Goal: Transaction & Acquisition: Purchase product/service

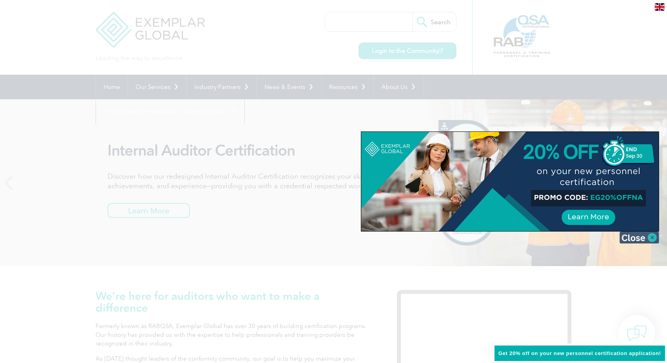
click at [645, 238] on img at bounding box center [640, 237] width 40 height 12
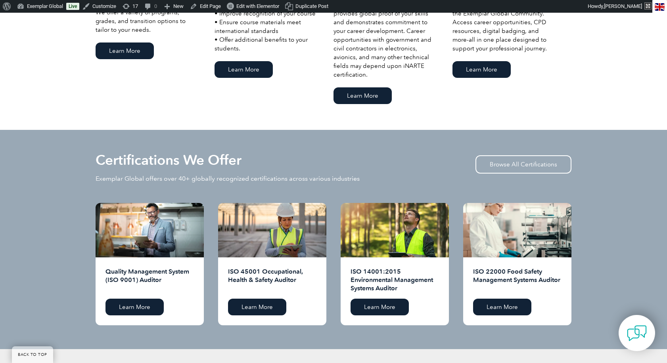
scroll to position [716, 0]
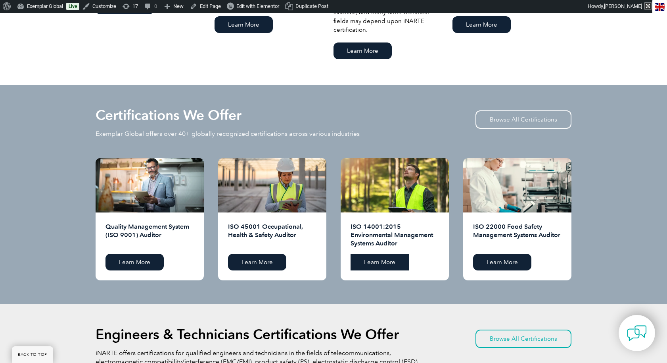
click at [394, 264] on link "Learn More" at bounding box center [380, 262] width 58 height 17
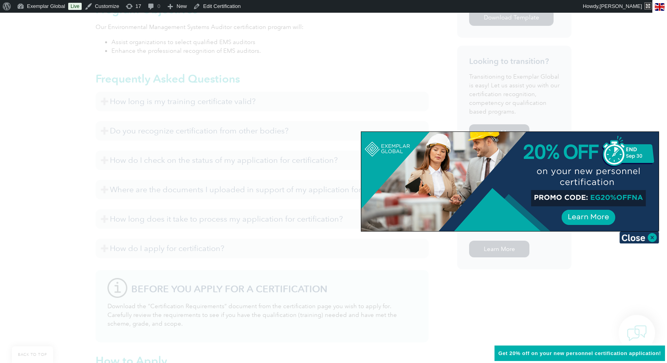
scroll to position [474, 0]
drag, startPoint x: 639, startPoint y: 236, endPoint x: 620, endPoint y: 237, distance: 19.1
click at [639, 236] on img at bounding box center [640, 237] width 40 height 12
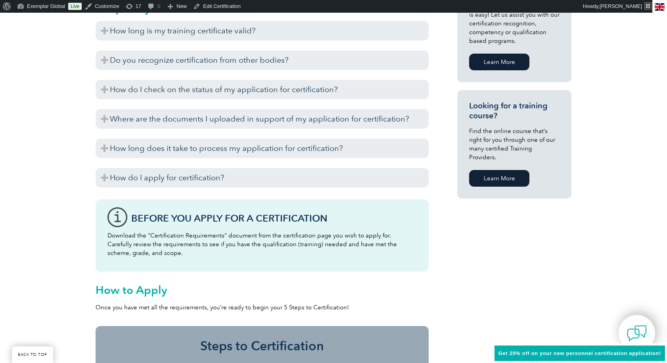
scroll to position [555, 0]
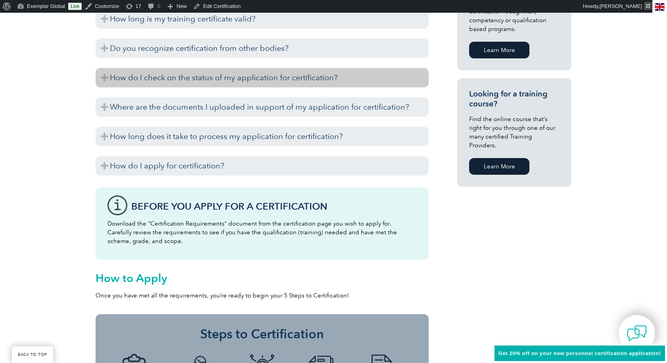
click at [159, 81] on h3 "How do I check on the status of my application for certification?" at bounding box center [262, 77] width 333 height 19
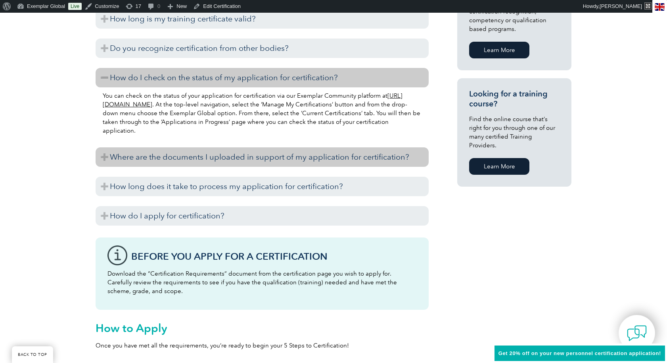
click at [165, 155] on h3 "Where are the documents I uploaded in support of my application for certificati…" at bounding box center [262, 156] width 333 height 19
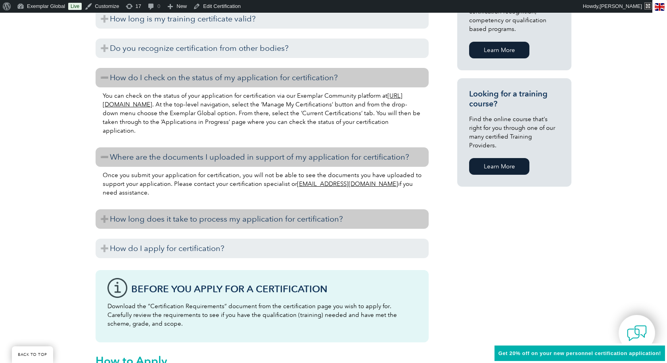
click at [188, 224] on h3 "How long does it take to process my application for certification?" at bounding box center [262, 218] width 333 height 19
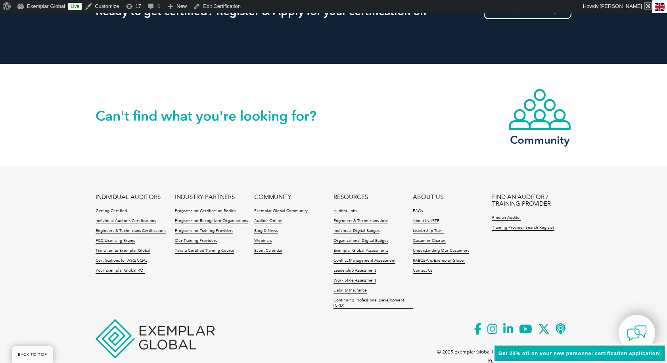
scroll to position [1233, 0]
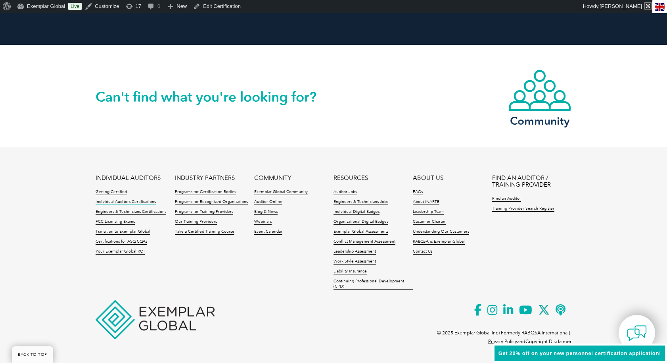
click at [124, 200] on link "Individual Auditors Certifications" at bounding box center [126, 202] width 60 height 6
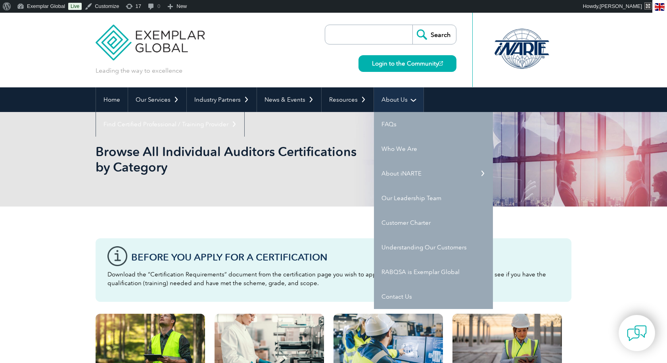
click at [400, 100] on link "About Us" at bounding box center [399, 99] width 50 height 25
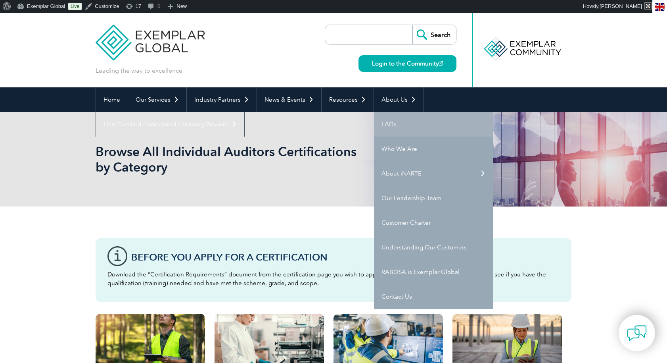
click at [388, 123] on link "FAQs" at bounding box center [433, 124] width 119 height 25
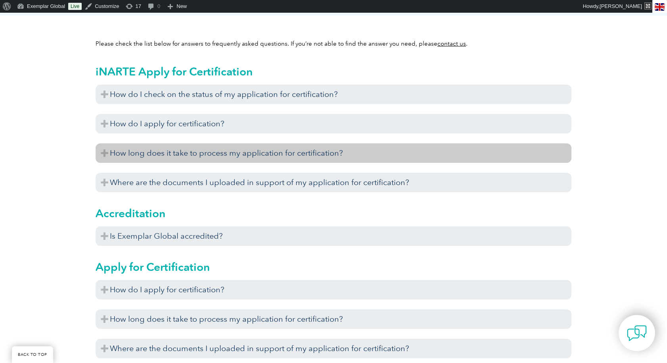
scroll to position [240, 0]
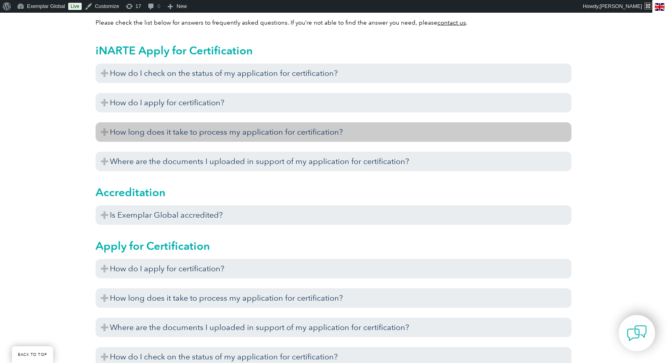
click at [279, 128] on h3 "How long does it take to process my application for certification?" at bounding box center [334, 131] width 476 height 19
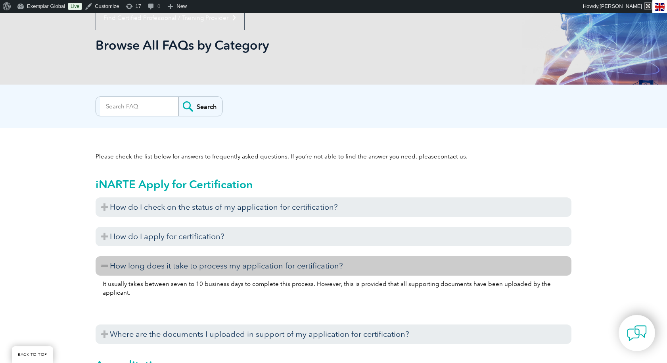
scroll to position [0, 0]
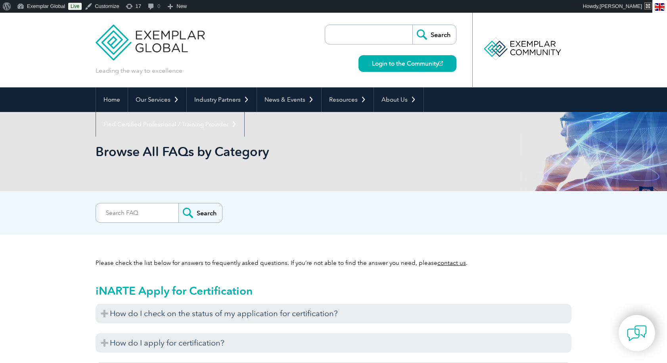
click at [395, 35] on input "search" at bounding box center [370, 34] width 83 height 19
type input "inarte"
click at [413, 25] on input "Search" at bounding box center [435, 34] width 44 height 19
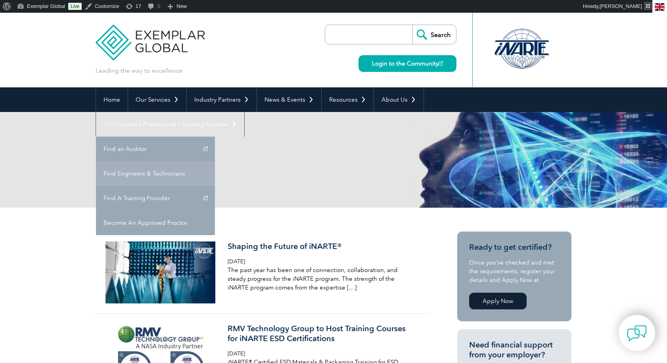
click at [215, 161] on link "Find Engineers & Technicians" at bounding box center [155, 173] width 119 height 25
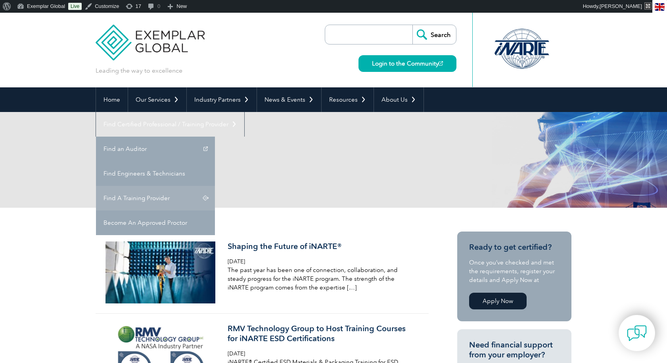
click at [215, 186] on link "Find A Training Provider" at bounding box center [155, 198] width 119 height 25
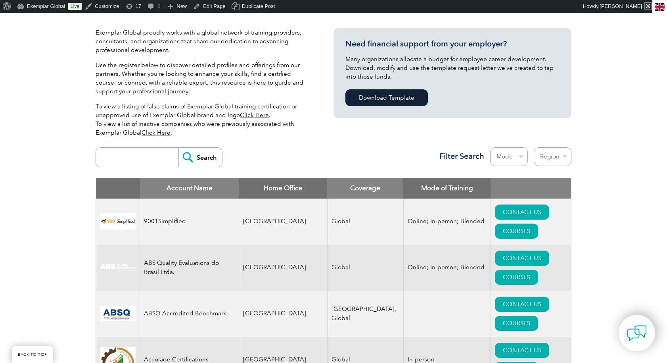
scroll to position [211, 0]
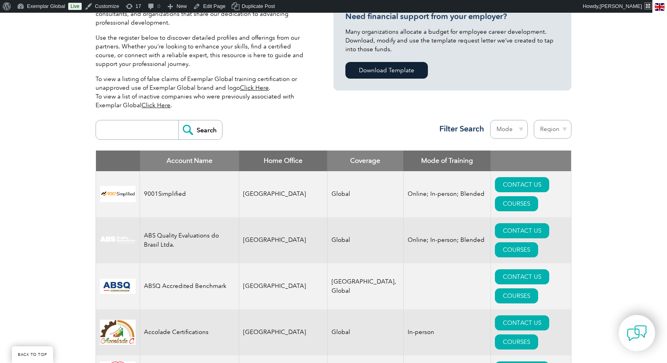
click at [509, 128] on select "Mode Online In-person Blended" at bounding box center [509, 129] width 38 height 19
select select "In-person"
click at [490, 120] on select "Mode Online In-person Blended" at bounding box center [509, 129] width 38 height 19
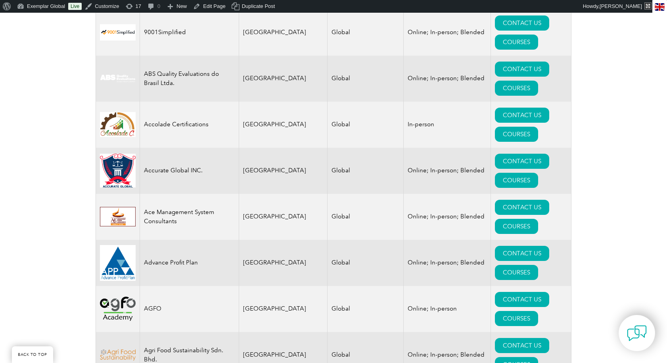
scroll to position [378, 0]
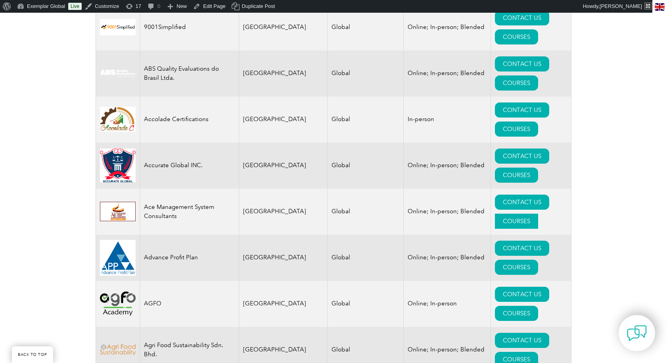
click at [538, 213] on link "COURSES" at bounding box center [516, 220] width 43 height 15
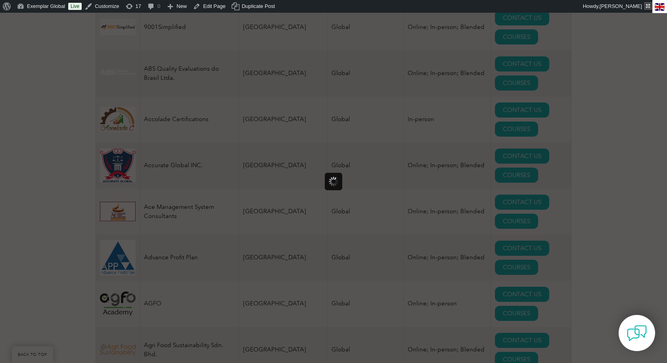
scroll to position [0, 0]
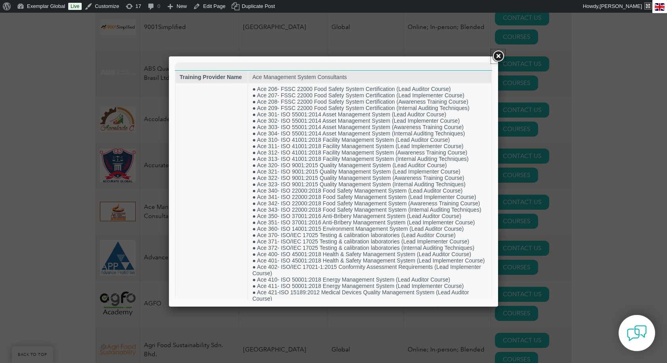
click at [497, 57] on link at bounding box center [498, 56] width 14 height 14
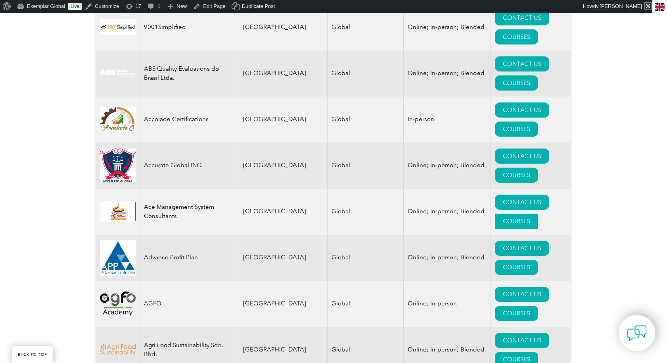
click at [538, 213] on link "COURSES" at bounding box center [516, 220] width 43 height 15
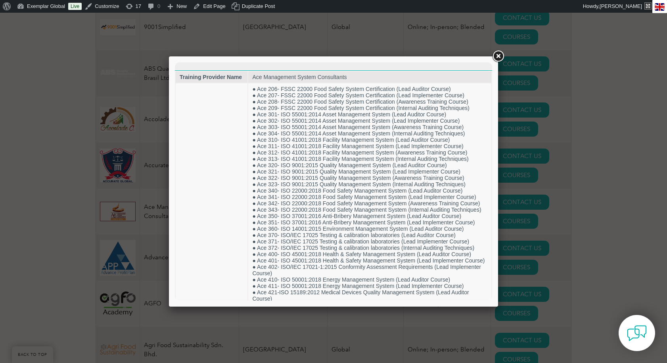
click at [500, 56] on link at bounding box center [498, 56] width 14 height 14
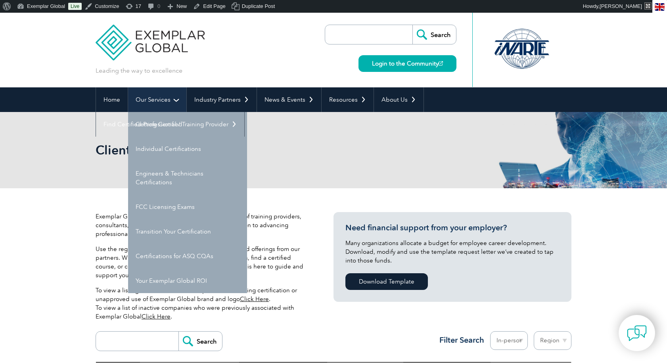
click at [164, 101] on link "Our Services" at bounding box center [157, 99] width 58 height 25
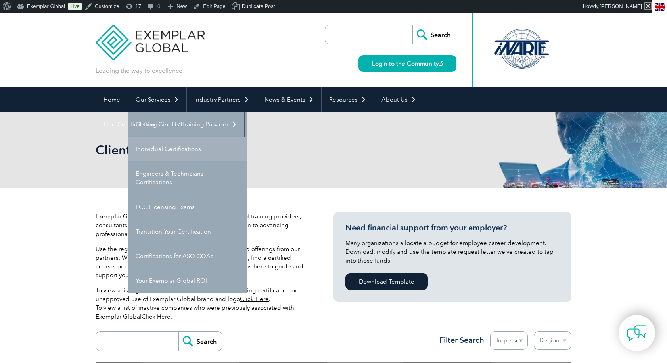
click at [160, 152] on link "Individual Certifications" at bounding box center [187, 148] width 119 height 25
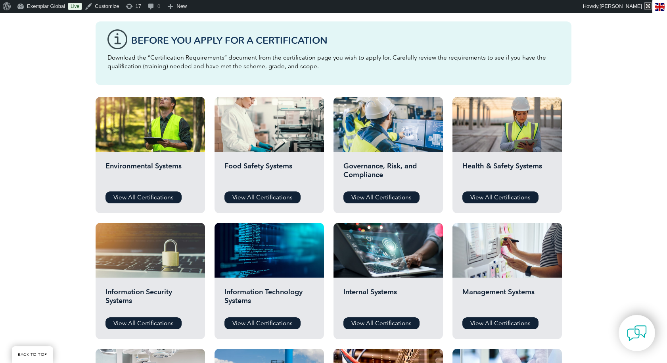
scroll to position [218, 0]
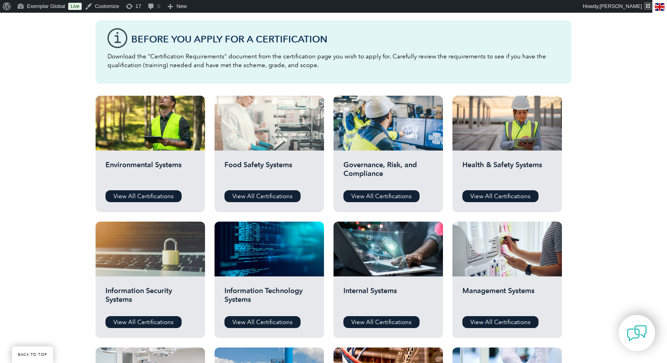
click at [286, 134] on div at bounding box center [269, 123] width 109 height 55
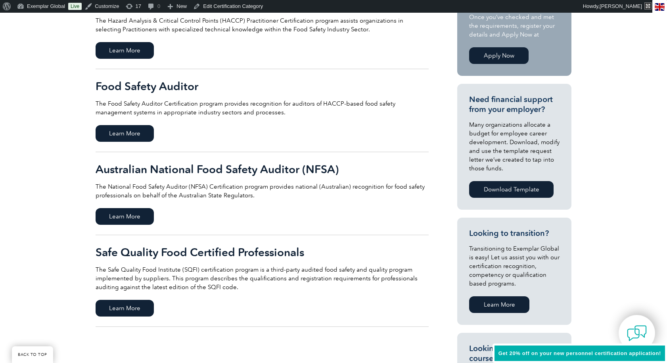
scroll to position [244, 0]
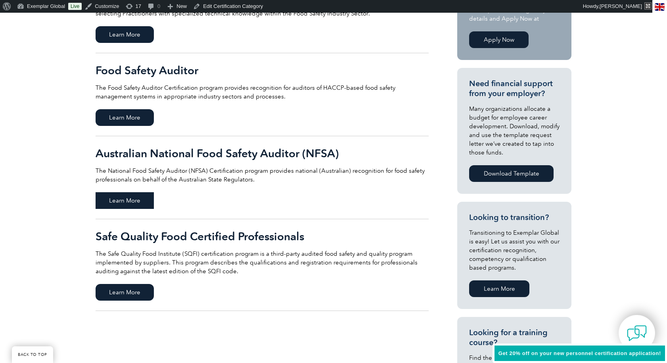
click at [128, 198] on span "Learn More" at bounding box center [125, 200] width 58 height 17
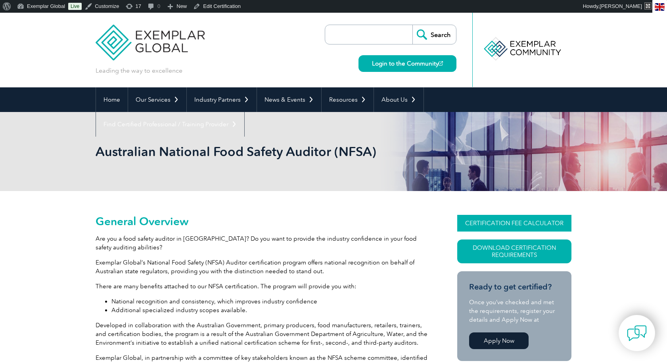
click at [533, 227] on link "CERTIFICATION FEE CALCULATOR" at bounding box center [514, 223] width 114 height 17
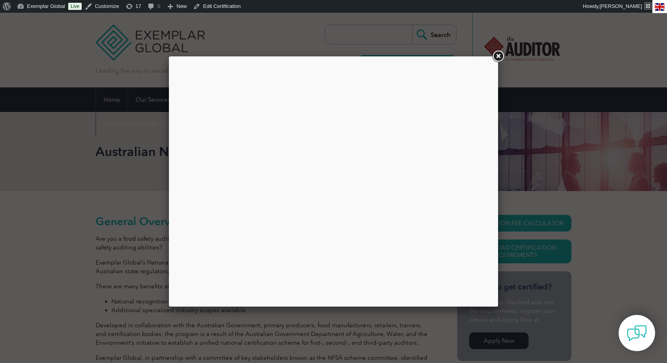
click at [498, 57] on link at bounding box center [498, 56] width 14 height 14
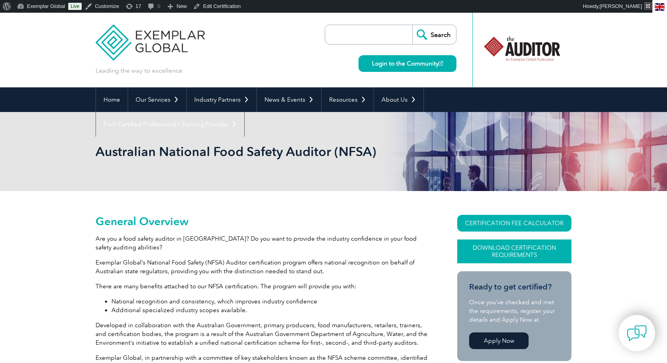
click at [523, 248] on link "Download Certification Requirements" at bounding box center [514, 251] width 114 height 24
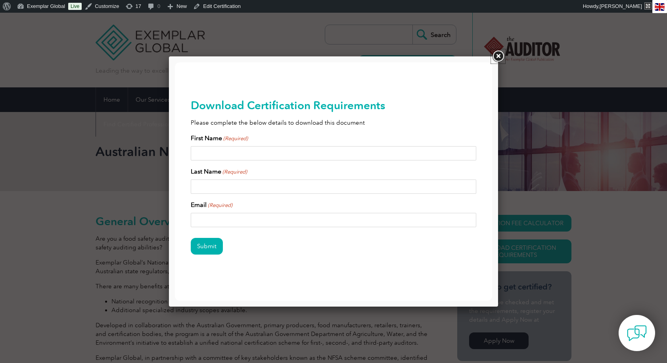
click at [497, 56] on link at bounding box center [498, 56] width 14 height 14
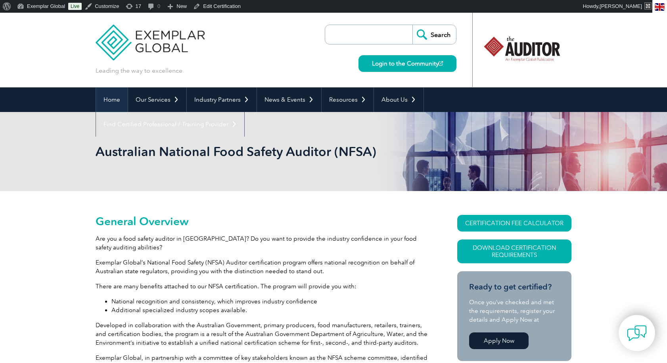
click at [120, 102] on link "Home" at bounding box center [112, 99] width 32 height 25
click at [496, 220] on link "CERTIFICATION FEE CALCULATOR" at bounding box center [514, 223] width 114 height 17
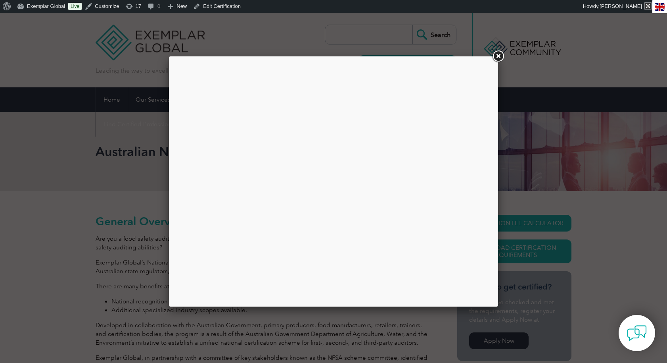
click at [501, 56] on link at bounding box center [498, 56] width 14 height 14
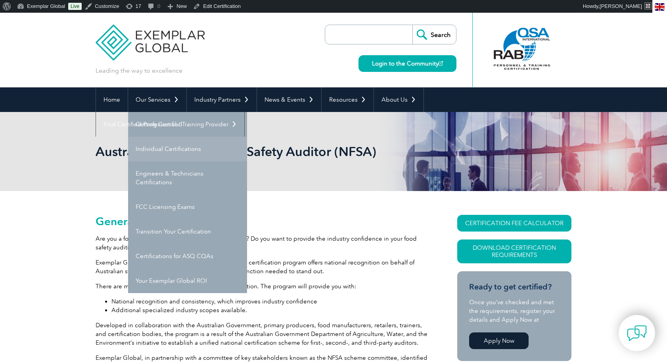
click at [150, 150] on link "Individual Certifications" at bounding box center [187, 148] width 119 height 25
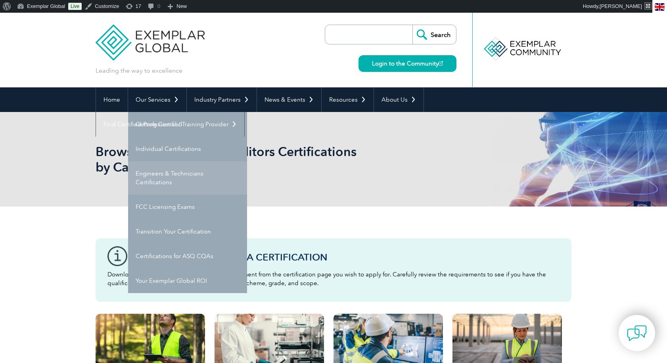
click at [161, 173] on link "Engineers & Technicians Certifications" at bounding box center [187, 177] width 119 height 33
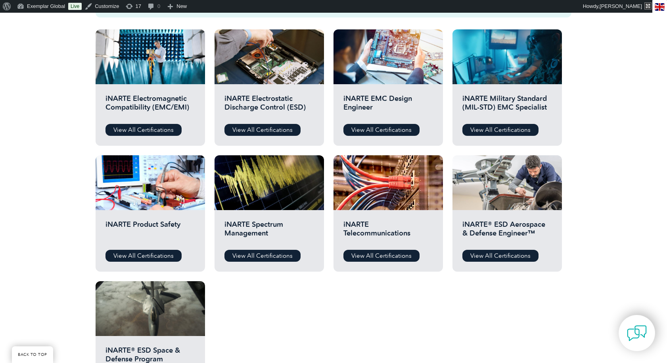
scroll to position [306, 0]
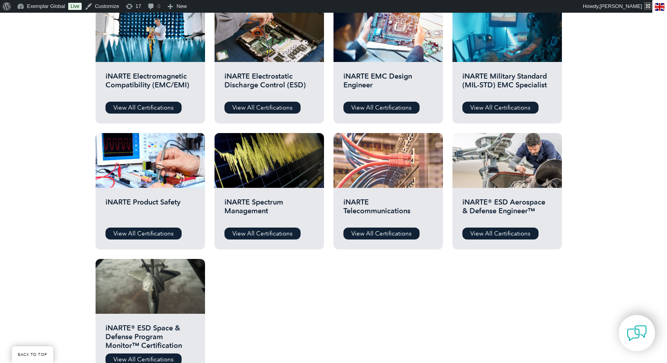
click at [400, 169] on div at bounding box center [388, 160] width 109 height 55
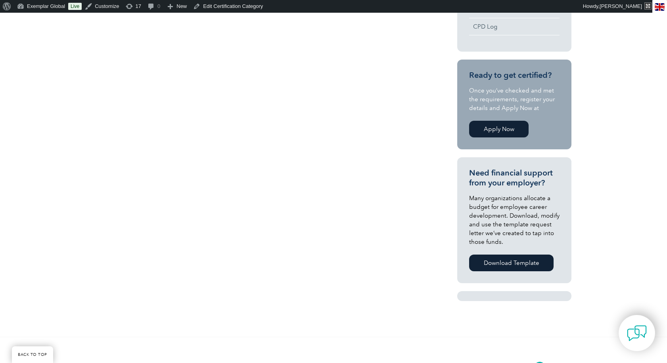
scroll to position [374, 0]
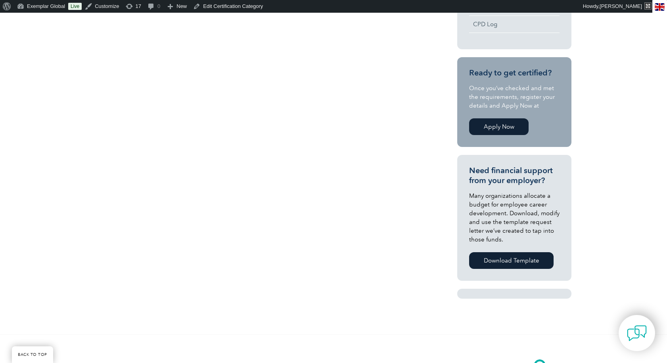
click at [505, 129] on link "Apply Now" at bounding box center [499, 126] width 60 height 17
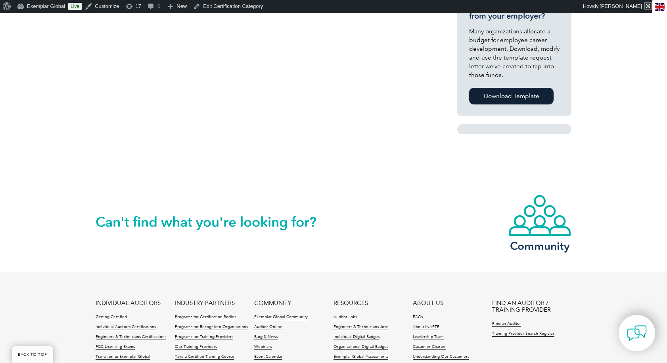
scroll to position [569, 0]
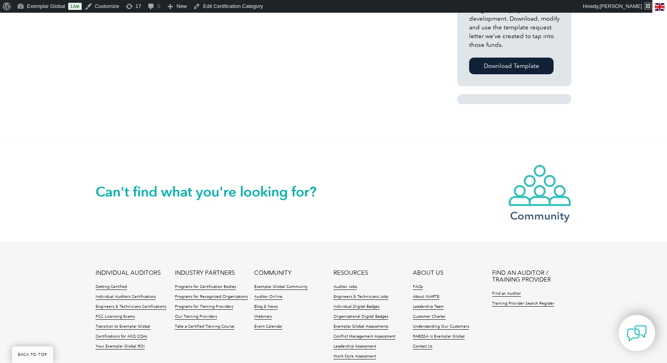
click at [551, 192] on img at bounding box center [539, 185] width 63 height 43
click at [353, 316] on link "Organizational Digital Badges" at bounding box center [361, 317] width 55 height 6
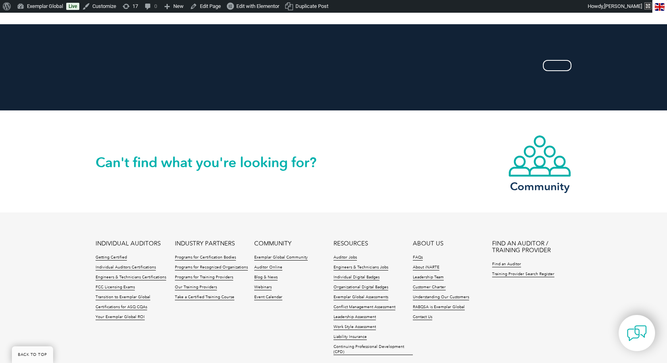
scroll to position [1389, 0]
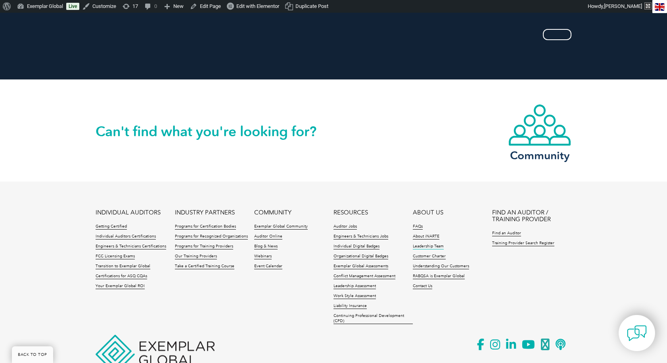
click at [431, 245] on link "Leadership Team" at bounding box center [428, 247] width 31 height 6
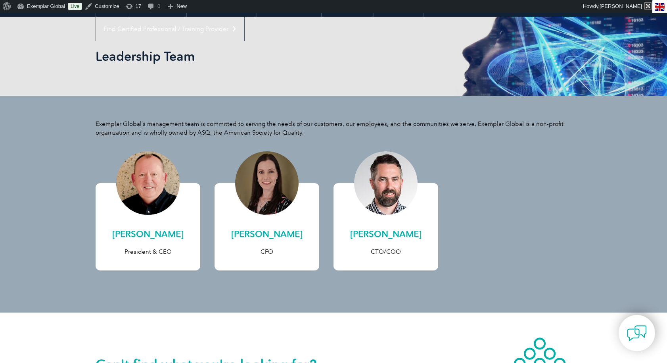
scroll to position [71, 0]
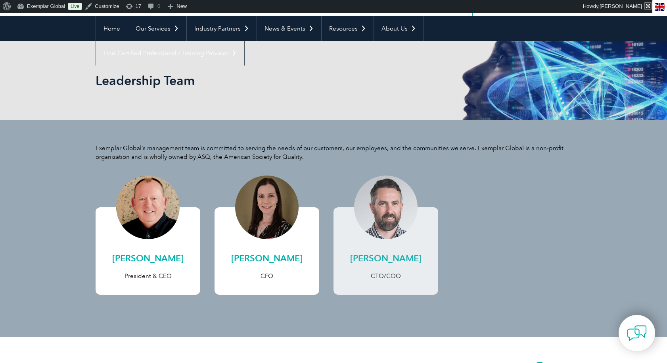
click at [387, 223] on div at bounding box center [385, 206] width 63 height 63
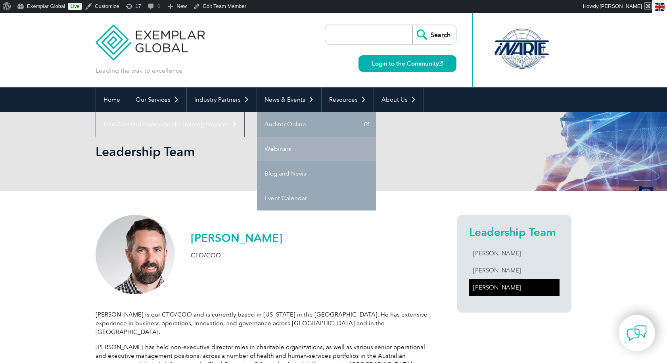
click at [281, 149] on link "Webinars" at bounding box center [316, 148] width 119 height 25
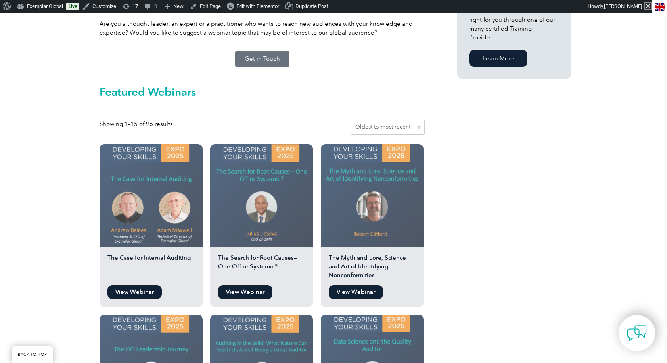
scroll to position [620, 0]
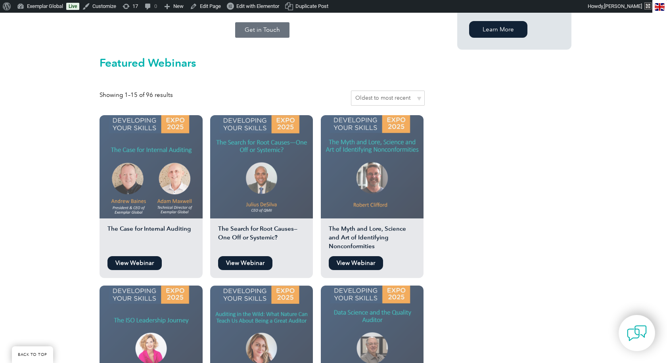
click at [245, 256] on link "View Webinar" at bounding box center [245, 263] width 54 height 14
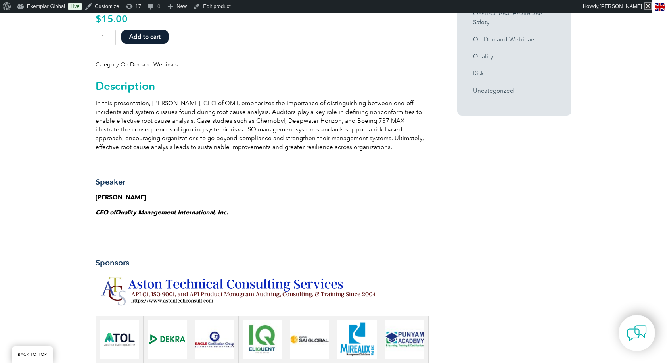
scroll to position [313, 0]
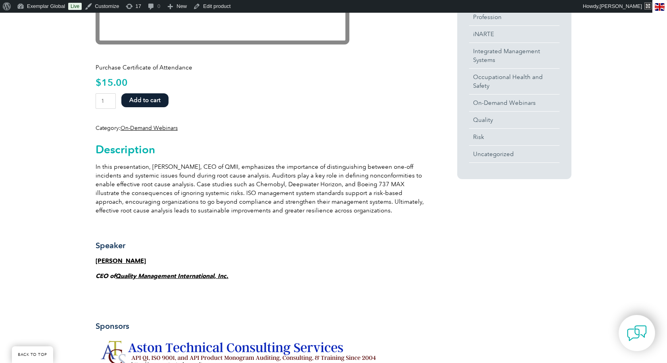
click at [136, 102] on button "Add to cart" at bounding box center [144, 100] width 47 height 14
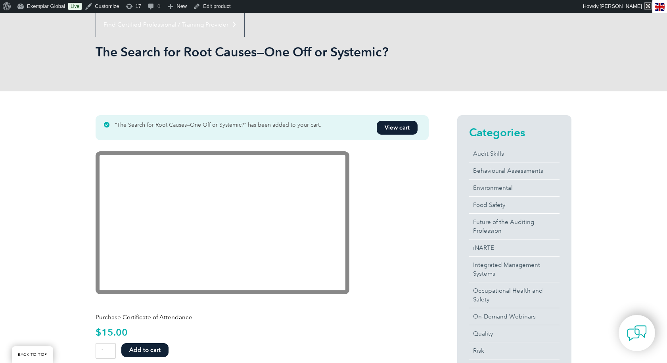
scroll to position [106, 0]
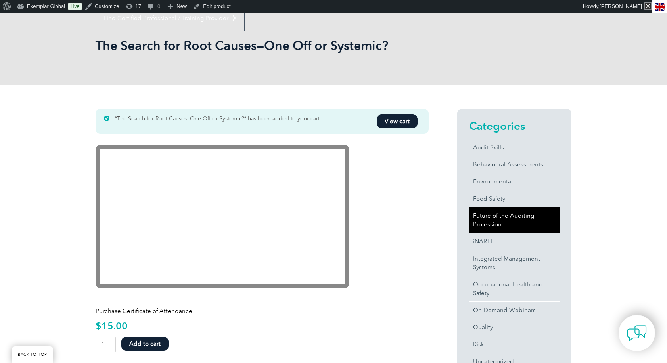
click at [501, 214] on link "Future of the Auditing Profession" at bounding box center [514, 219] width 90 height 25
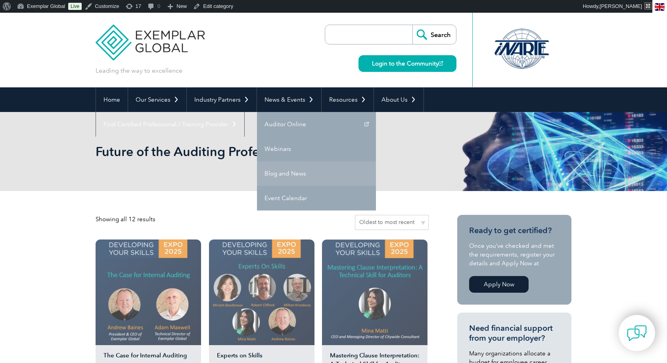
click at [292, 173] on link "Blog and News" at bounding box center [316, 173] width 119 height 25
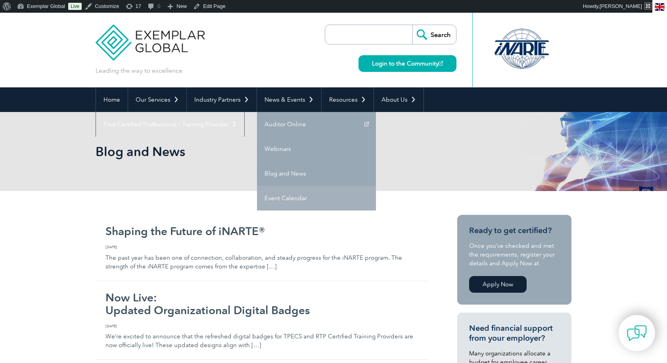
click at [282, 199] on link "Event Calendar" at bounding box center [316, 198] width 119 height 25
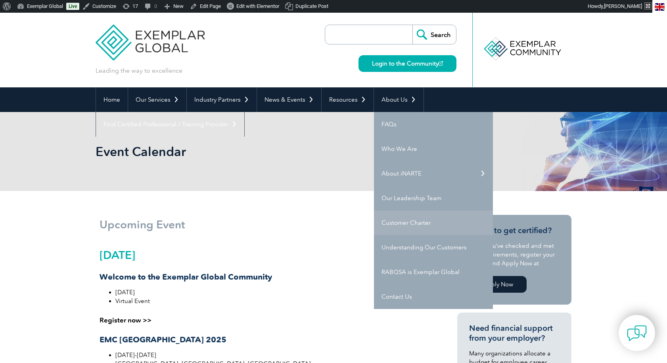
click at [415, 225] on link "Customer Charter" at bounding box center [433, 222] width 119 height 25
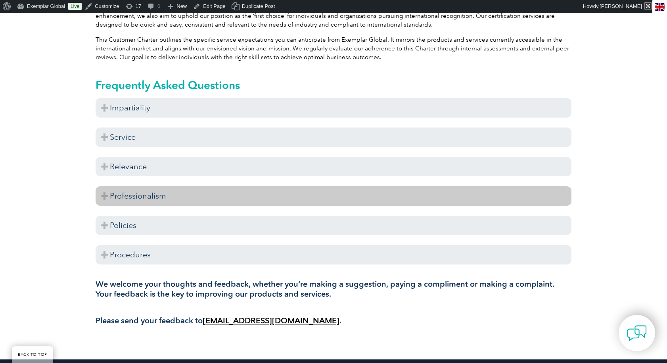
scroll to position [209, 0]
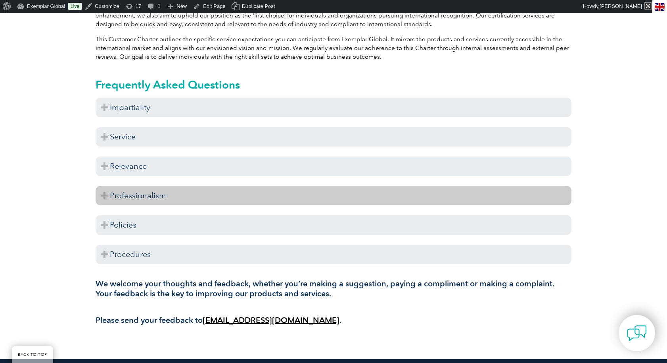
click at [173, 189] on h3 "Professionalism" at bounding box center [334, 195] width 476 height 19
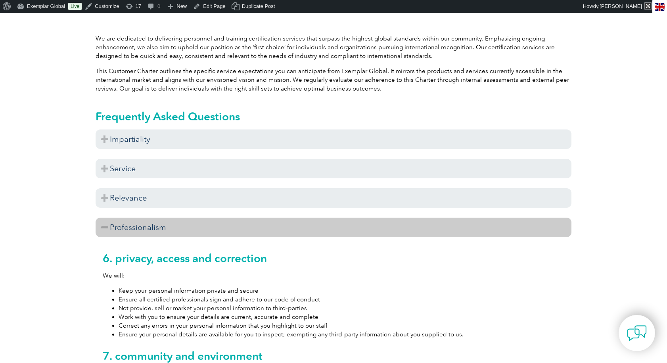
scroll to position [0, 0]
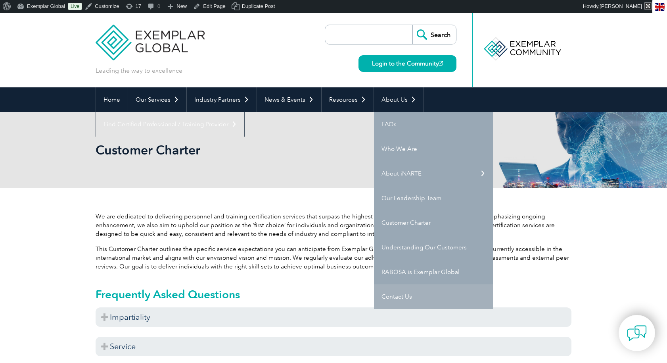
click at [409, 298] on link "Contact Us" at bounding box center [433, 296] width 119 height 25
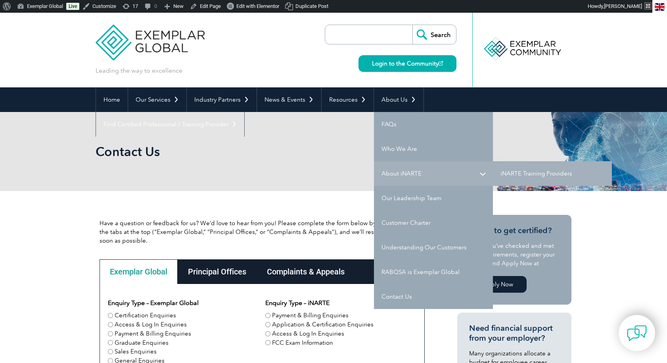
click at [417, 172] on link "About iNARTE" at bounding box center [433, 173] width 119 height 25
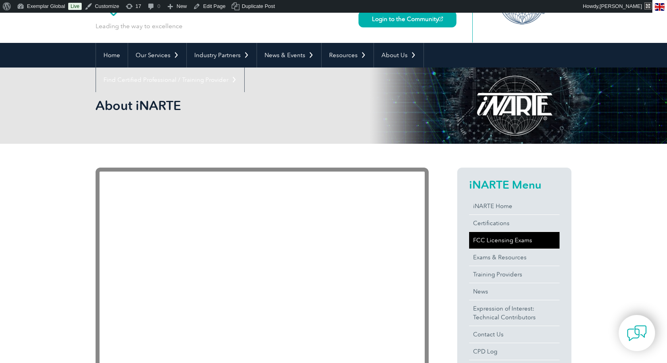
scroll to position [45, 0]
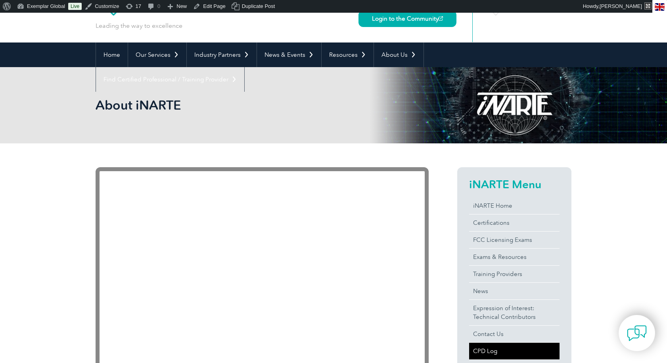
click at [489, 352] on link "CPD Log" at bounding box center [514, 350] width 90 height 17
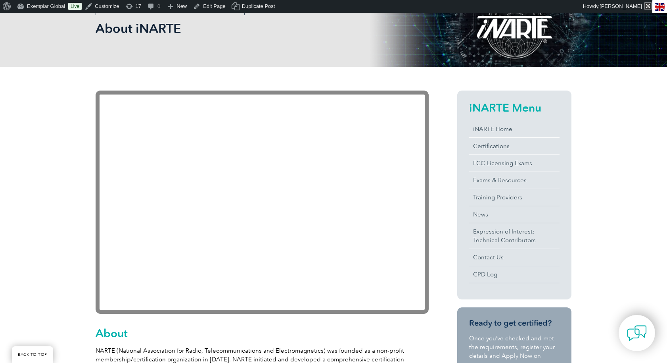
scroll to position [125, 0]
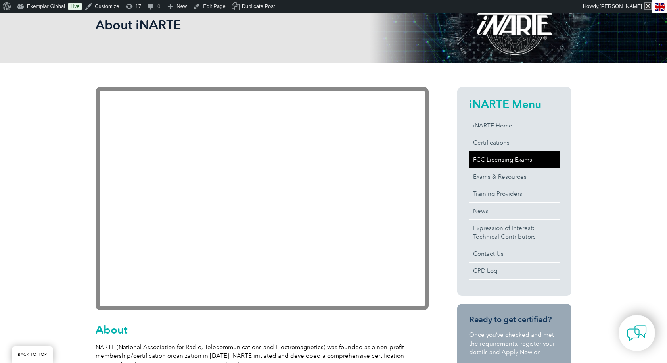
click at [500, 161] on link "FCC Licensing Exams" at bounding box center [514, 159] width 90 height 17
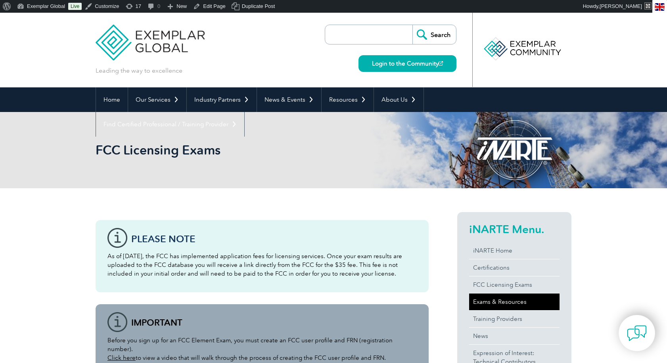
click at [510, 298] on link "Exams & Resources" at bounding box center [514, 301] width 90 height 17
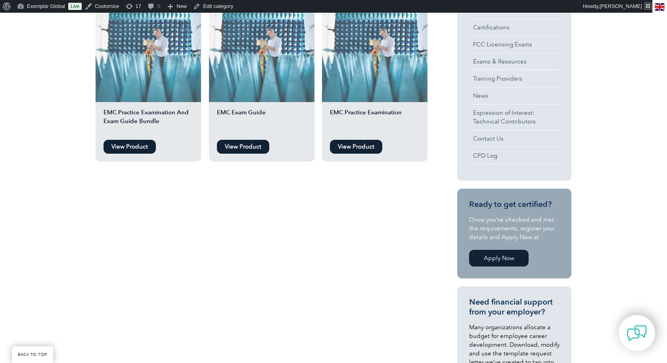
scroll to position [244, 0]
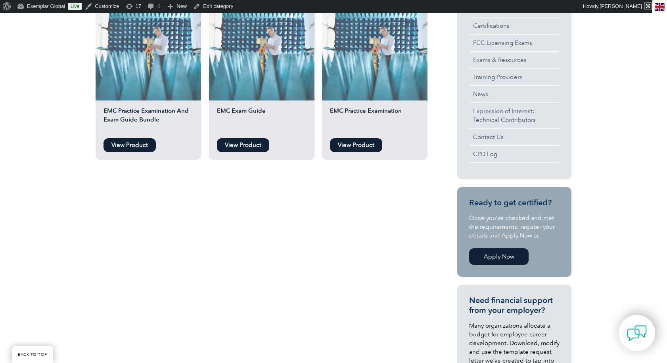
click at [129, 145] on link "View Product" at bounding box center [130, 145] width 52 height 14
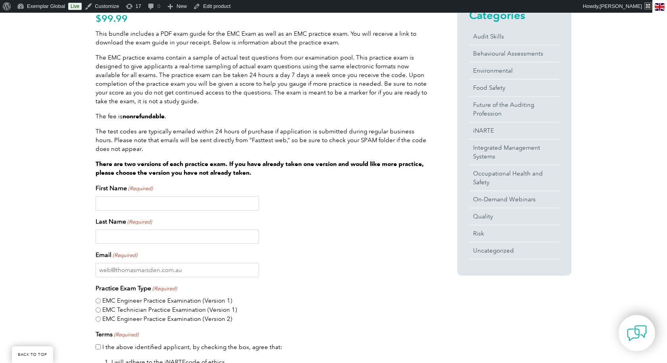
scroll to position [224, 0]
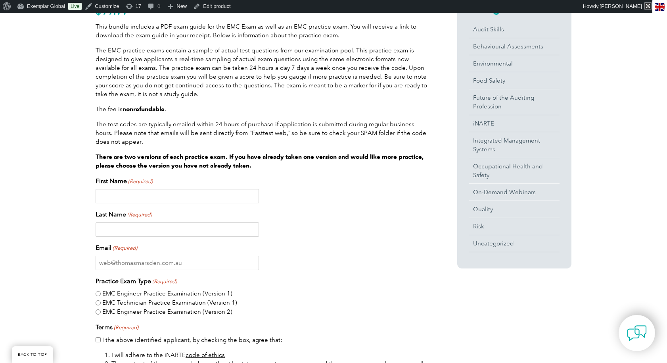
click at [133, 194] on input "First Name (Required)" at bounding box center [177, 196] width 163 height 14
type input "test"
click at [134, 228] on input "t" at bounding box center [177, 229] width 163 height 14
type input "test"
click at [134, 263] on input "Email (Required)" at bounding box center [177, 262] width 163 height 14
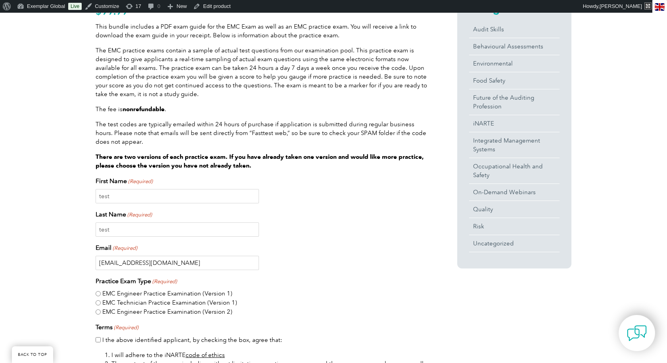
type input "[EMAIL_ADDRESS][DOMAIN_NAME]"
click at [98, 292] on input "EMC Engineer Practice Examination (Version 1)" at bounding box center [98, 293] width 5 height 5
radio input "true"
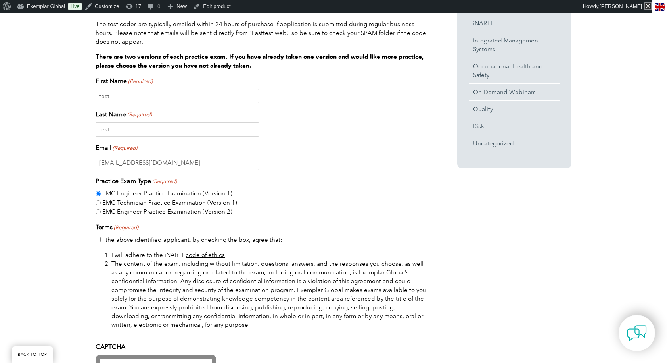
scroll to position [327, 0]
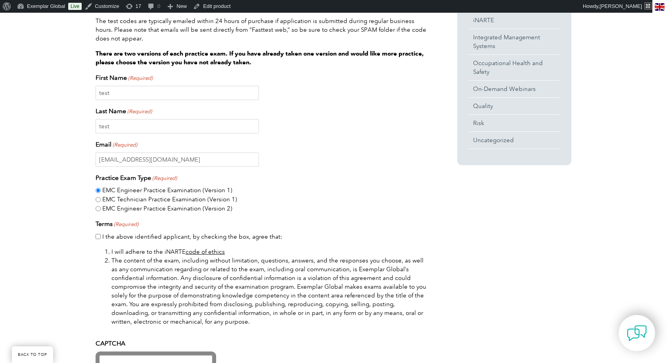
drag, startPoint x: 98, startPoint y: 237, endPoint x: 81, endPoint y: 290, distance: 55.3
click at [98, 237] on input "I the above identified applicant, by checking the box, agree that:" at bounding box center [98, 236] width 5 height 5
checkbox input "true"
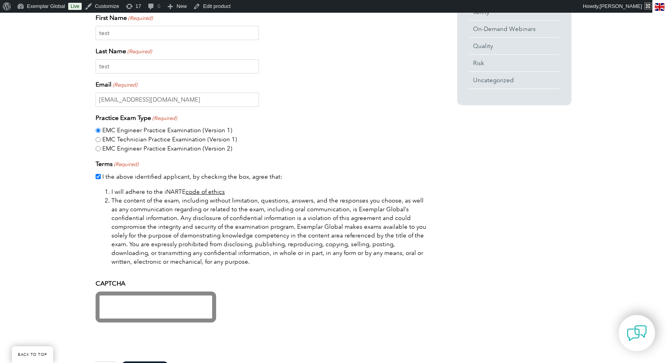
scroll to position [417, 0]
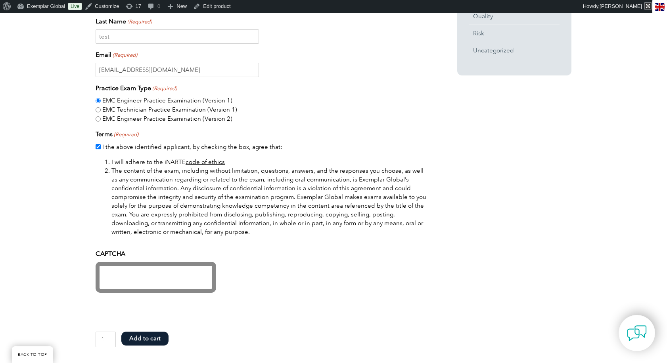
click at [150, 337] on button "Add to cart" at bounding box center [144, 338] width 47 height 14
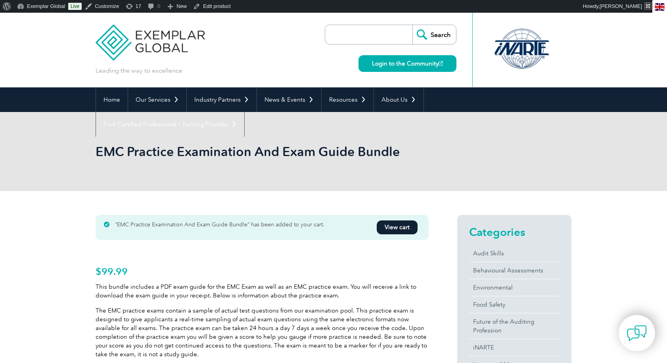
click at [401, 222] on link "View cart" at bounding box center [397, 227] width 41 height 14
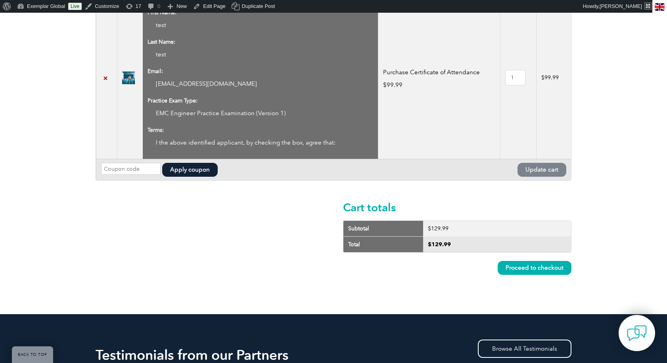
scroll to position [302, 0]
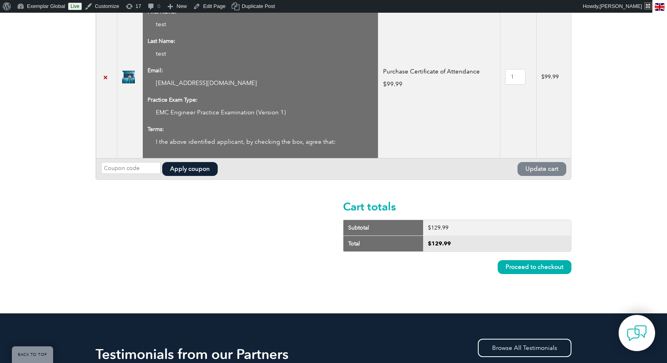
click at [528, 265] on link "Proceed to checkout" at bounding box center [535, 267] width 74 height 14
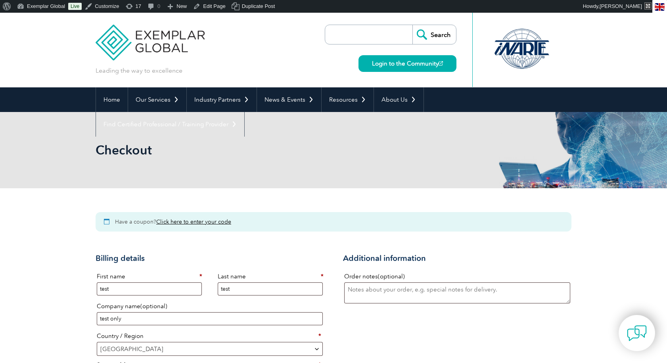
select select "[GEOGRAPHIC_DATA]"
click at [114, 97] on link "Home" at bounding box center [112, 99] width 32 height 25
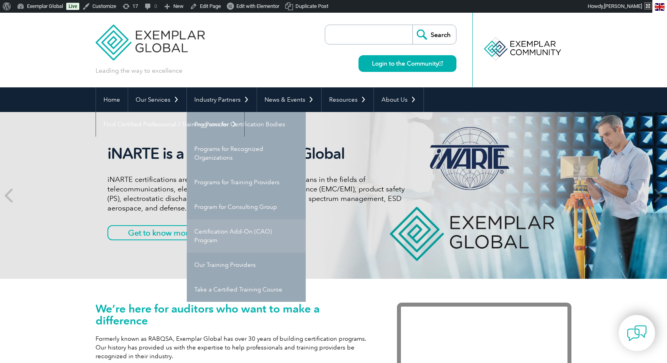
click at [229, 230] on link "Certification Add-On (CAO) Program" at bounding box center [246, 235] width 119 height 33
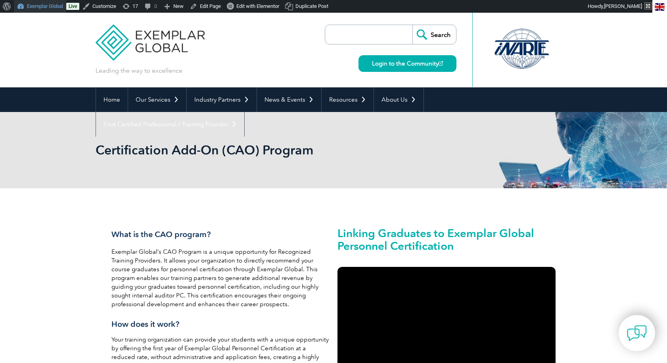
click at [40, 6] on link "Exemplar Global" at bounding box center [40, 6] width 52 height 13
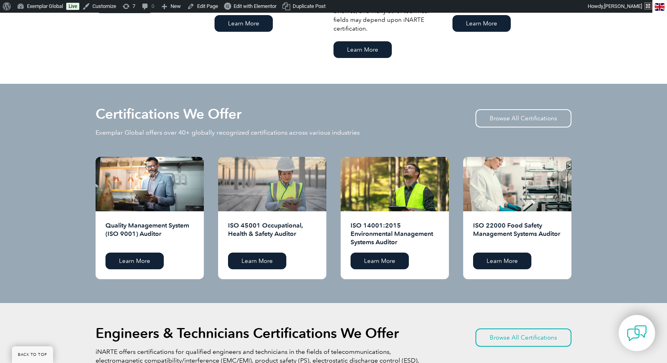
scroll to position [718, 0]
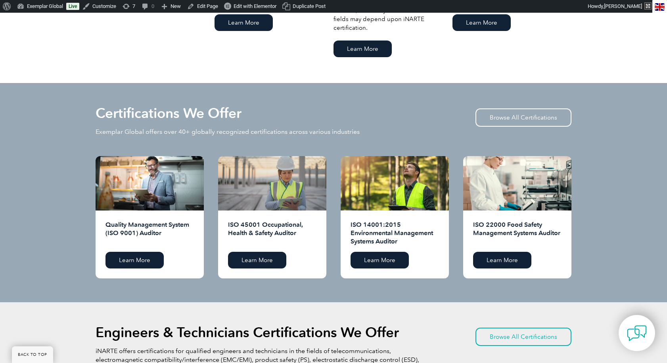
click at [284, 167] on div at bounding box center [272, 183] width 108 height 54
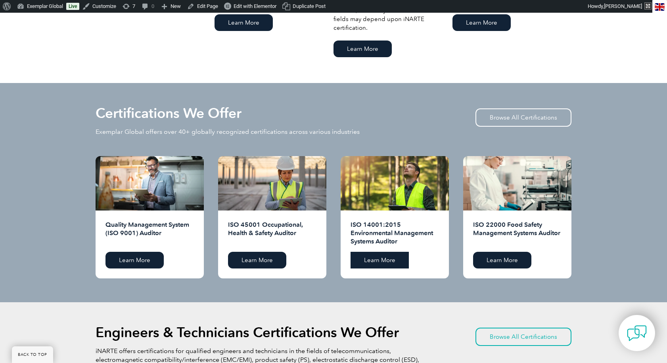
click at [390, 257] on link "Learn More" at bounding box center [380, 260] width 58 height 17
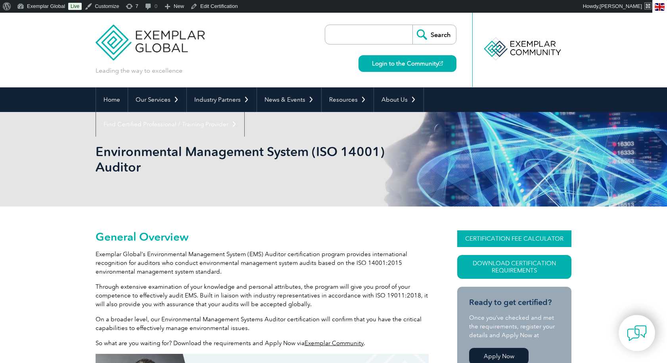
click at [515, 241] on link "CERTIFICATION FEE CALCULATOR" at bounding box center [514, 238] width 114 height 17
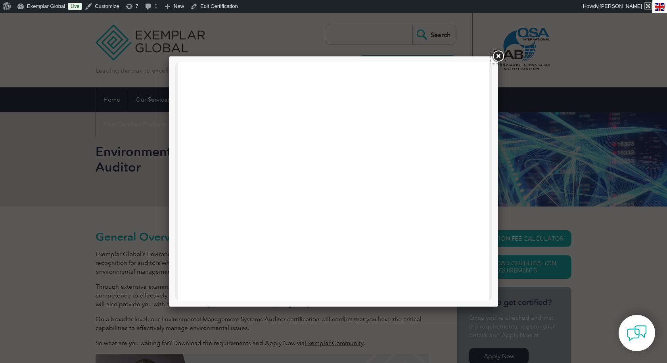
click at [497, 57] on link at bounding box center [498, 56] width 14 height 14
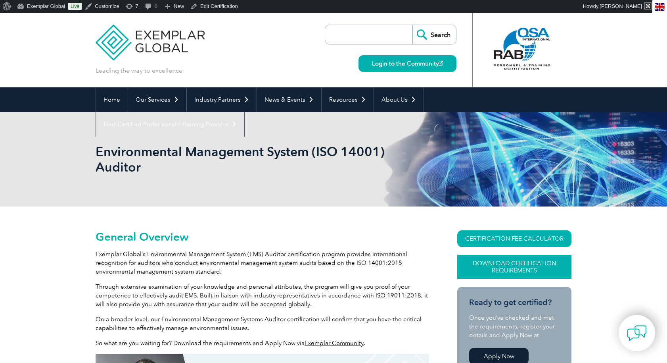
click at [519, 261] on link "Download Certification Requirements" at bounding box center [514, 267] width 114 height 24
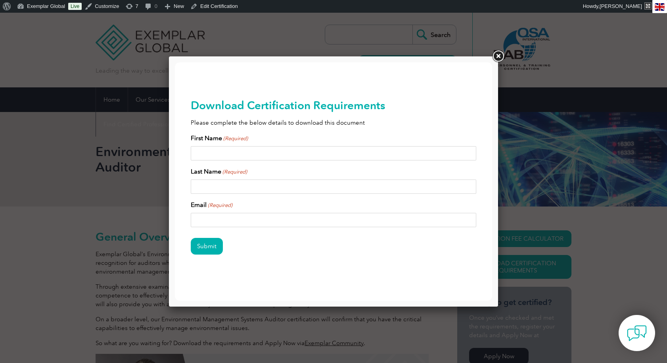
click at [499, 56] on link at bounding box center [498, 56] width 14 height 14
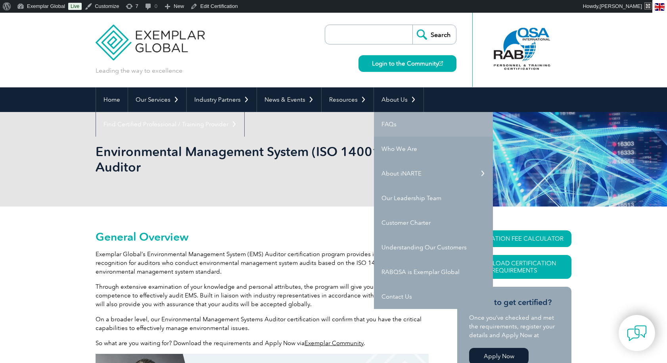
click at [396, 127] on link "FAQs" at bounding box center [433, 124] width 119 height 25
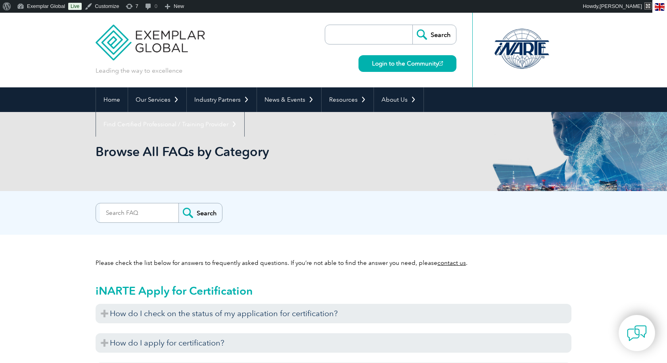
click at [127, 43] on img at bounding box center [150, 37] width 109 height 48
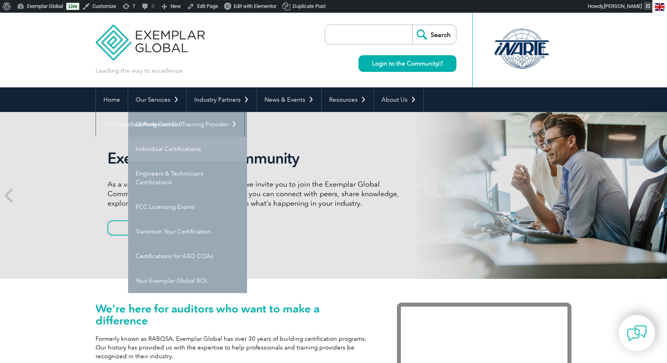
click at [169, 150] on link "Individual Certifications" at bounding box center [187, 148] width 119 height 25
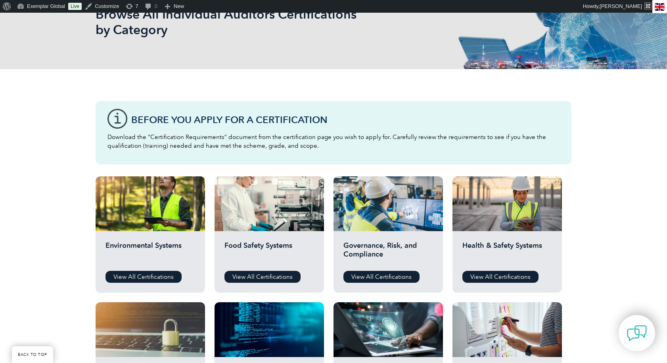
scroll to position [139, 0]
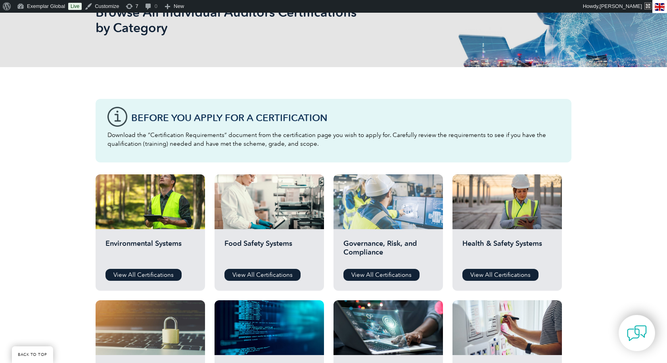
click at [384, 215] on div at bounding box center [388, 201] width 109 height 55
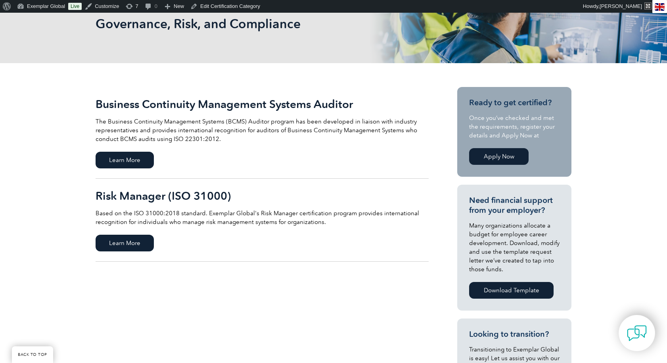
scroll to position [128, 0]
click at [132, 162] on span "Learn More" at bounding box center [125, 159] width 58 height 17
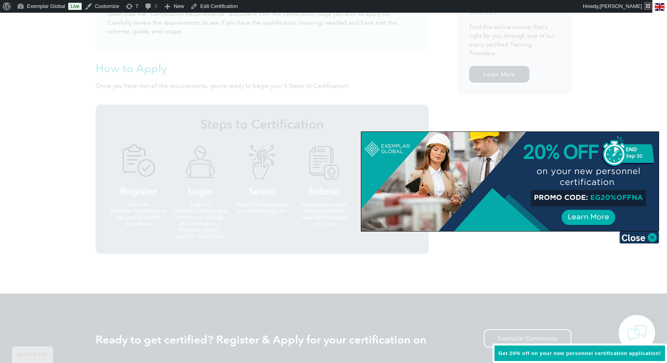
scroll to position [661, 0]
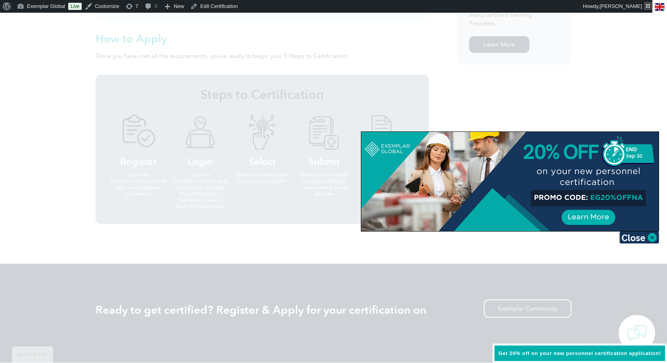
drag, startPoint x: 636, startPoint y: 236, endPoint x: 610, endPoint y: 231, distance: 26.7
click at [636, 236] on img at bounding box center [640, 237] width 40 height 12
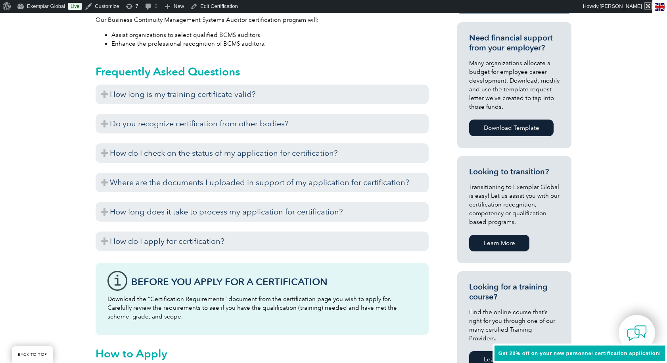
scroll to position [327, 0]
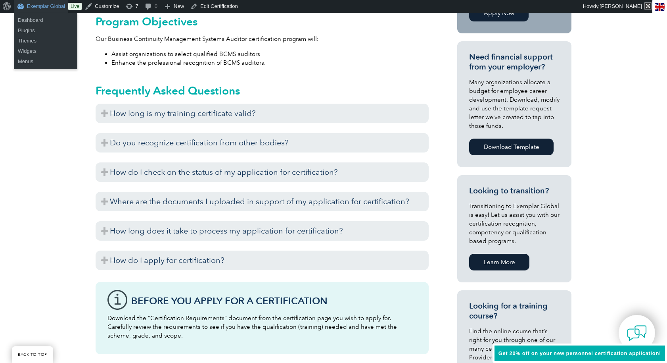
click at [42, 6] on link "Exemplar Global" at bounding box center [41, 6] width 54 height 13
